Goal: Find specific page/section: Find specific page/section

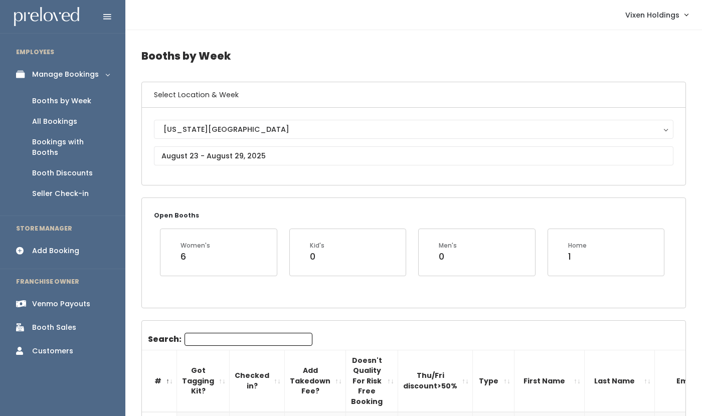
click at [96, 48] on li "EMPLOYEES" at bounding box center [62, 52] width 125 height 21
click at [82, 168] on div "Booth Discounts" at bounding box center [62, 173] width 61 height 11
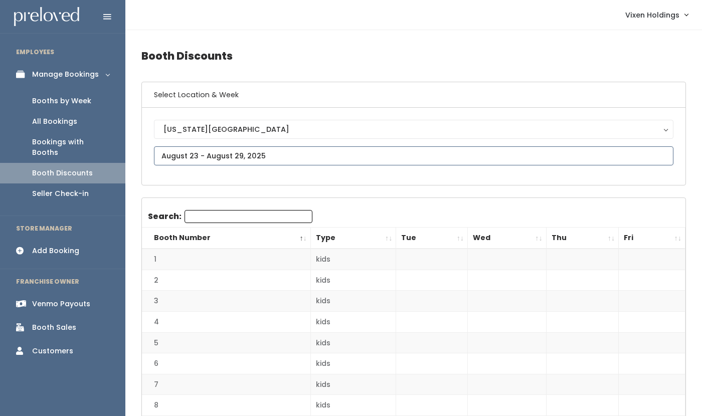
click at [213, 152] on input "text" at bounding box center [413, 155] width 519 height 19
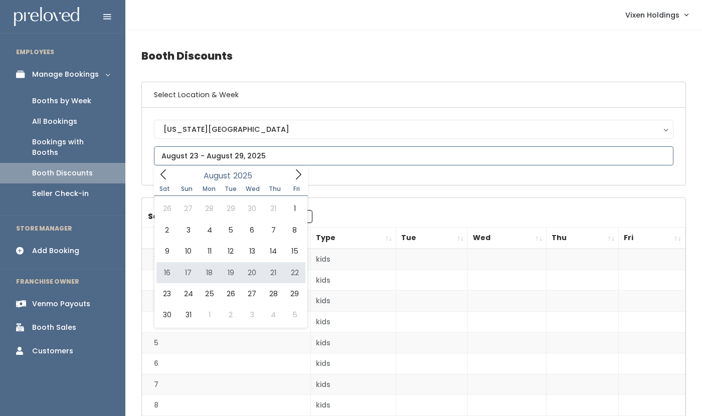
type input "August 16 to August 22"
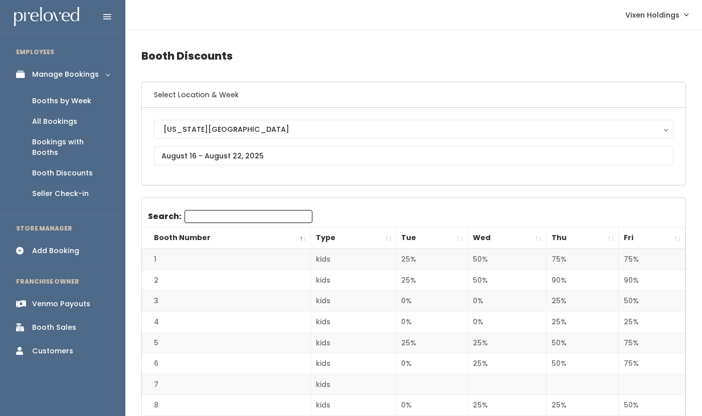
click at [85, 100] on div "Booths by Week" at bounding box center [61, 101] width 59 height 11
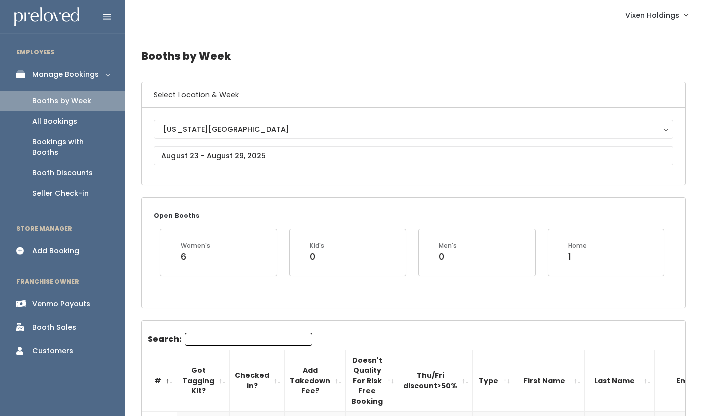
click at [340, 45] on h4 "Booths by Week" at bounding box center [413, 56] width 544 height 28
